Goal: Transaction & Acquisition: Purchase product/service

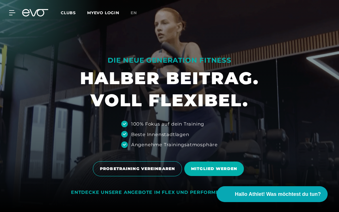
click at [72, 15] on span "Clubs" at bounding box center [68, 12] width 15 height 5
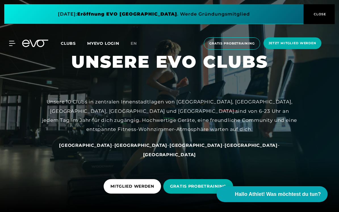
click at [71, 45] on span "Clubs" at bounding box center [68, 43] width 15 height 5
click at [11, 45] on icon at bounding box center [13, 43] width 8 height 5
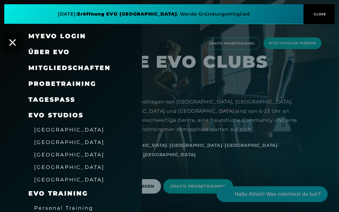
click at [58, 128] on span "[GEOGRAPHIC_DATA]" at bounding box center [69, 130] width 70 height 6
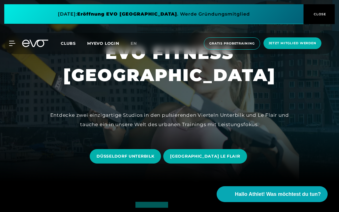
scroll to position [30, 0]
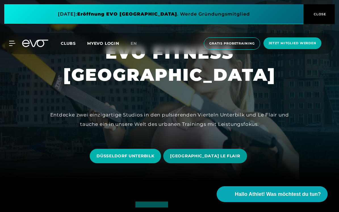
click at [190, 159] on span "[GEOGRAPHIC_DATA] LE FLAIR" at bounding box center [205, 156] width 70 height 6
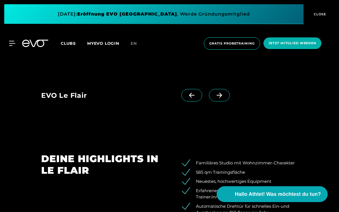
scroll to position [552, 0]
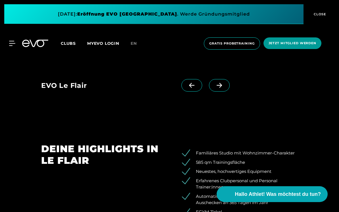
click at [286, 45] on span "Jetzt Mitglied werden" at bounding box center [292, 43] width 48 height 5
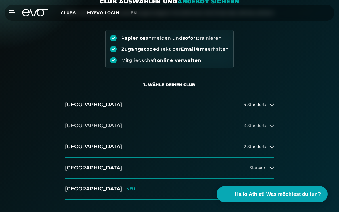
scroll to position [53, 0]
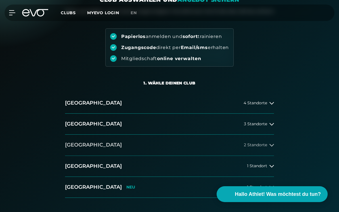
click at [256, 142] on button "[GEOGRAPHIC_DATA] 2 Standorte" at bounding box center [169, 145] width 209 height 21
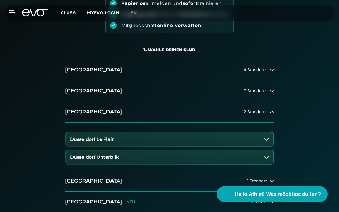
scroll to position [92, 0]
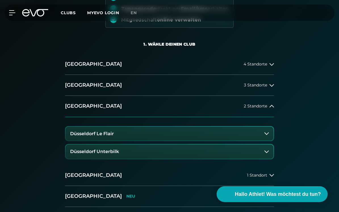
click at [254, 152] on button "Düsseldorf Unterbilk" at bounding box center [170, 152] width 208 height 14
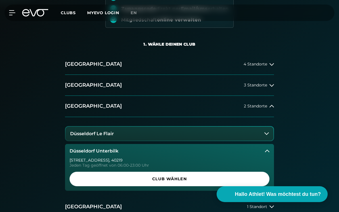
click at [254, 152] on button "Düsseldorf Unterbilk" at bounding box center [169, 151] width 209 height 14
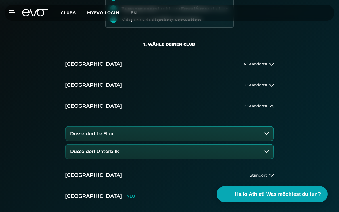
click at [246, 135] on button "Düsseldorf Le Flair" at bounding box center [170, 134] width 208 height 14
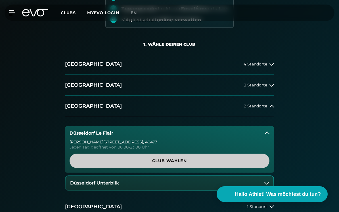
click at [210, 159] on span "Club wählen" at bounding box center [169, 161] width 186 height 6
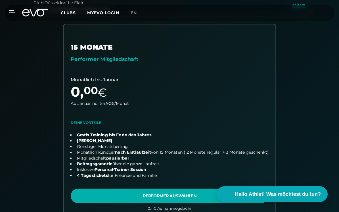
scroll to position [0, 0]
